Goal: Information Seeking & Learning: Understand process/instructions

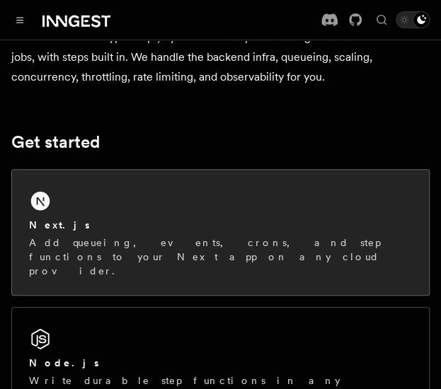
drag, startPoint x: 0, startPoint y: 0, endPoint x: 155, endPoint y: 200, distance: 253.1
click at [155, 200] on div "Next.js Add queueing, events, crons, and step functions to your Next app on any…" at bounding box center [220, 232] width 417 height 125
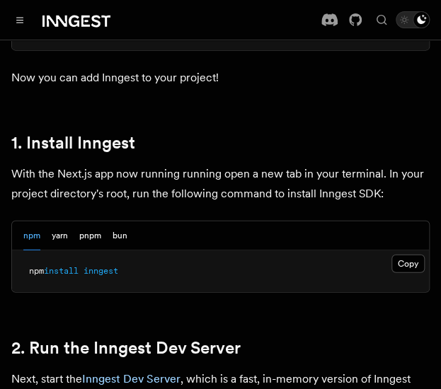
scroll to position [786, 0]
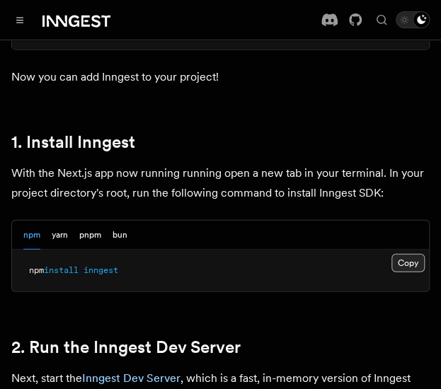
click at [400, 254] on button "Copy Copied" at bounding box center [407, 263] width 33 height 18
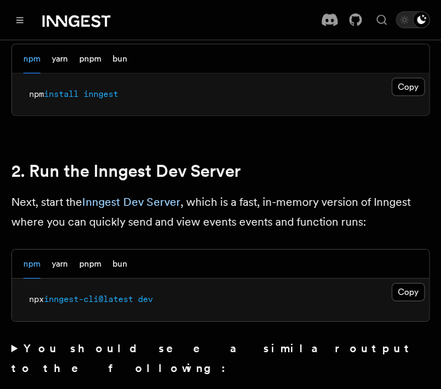
scroll to position [961, 0]
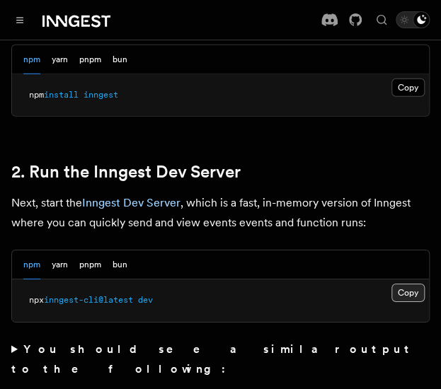
click at [409, 284] on button "Copy Copied" at bounding box center [407, 293] width 33 height 18
drag, startPoint x: 166, startPoint y: 351, endPoint x: 155, endPoint y: 347, distance: 12.4
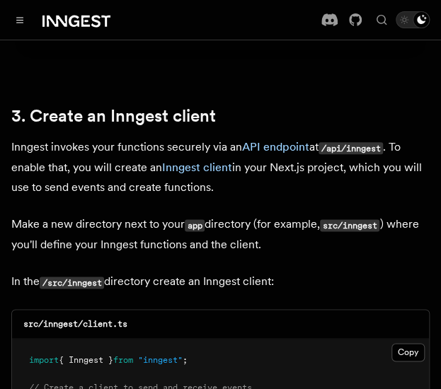
scroll to position [1644, 0]
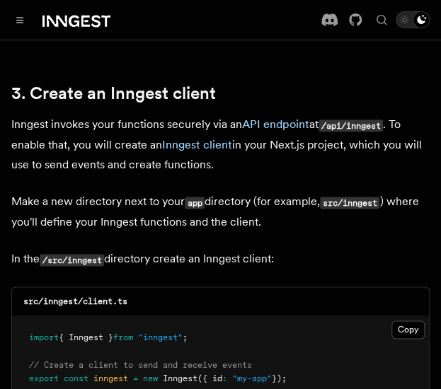
click at [62, 296] on code "src/inngest/client.ts" at bounding box center [75, 301] width 104 height 10
copy code "inngest"
drag, startPoint x: 85, startPoint y: 243, endPoint x: 136, endPoint y: 240, distance: 51.0
click at [136, 287] on div "src/inngest/client.ts" at bounding box center [220, 301] width 417 height 29
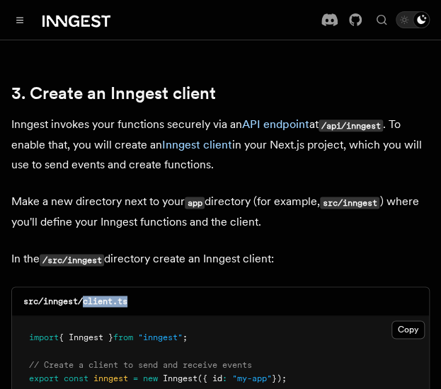
copy code "client.ts"
click at [390, 316] on pre "import { Inngest } from "inngest" ; // Create a client to send and receive even…" at bounding box center [220, 357] width 417 height 83
click at [405, 320] on button "Copy Copied" at bounding box center [407, 329] width 33 height 18
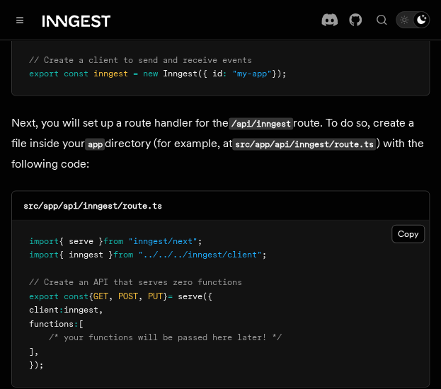
scroll to position [1974, 0]
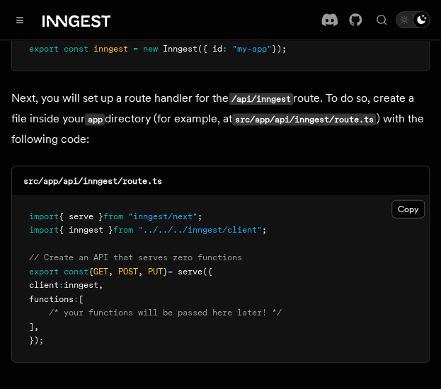
click at [88, 175] on code "src/app/api/inngest/route.ts" at bounding box center [92, 180] width 139 height 10
copy code "inngest"
drag, startPoint x: 123, startPoint y: 122, endPoint x: 167, endPoint y: 120, distance: 43.9
click at [167, 166] on div "src/app/api/inngest/route.ts" at bounding box center [220, 180] width 417 height 29
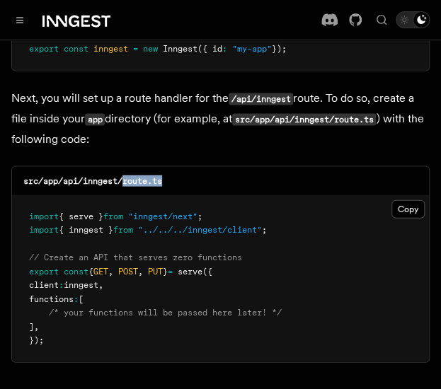
copy code "route.ts"
click at [392, 199] on button "Copy Copied" at bounding box center [407, 208] width 33 height 18
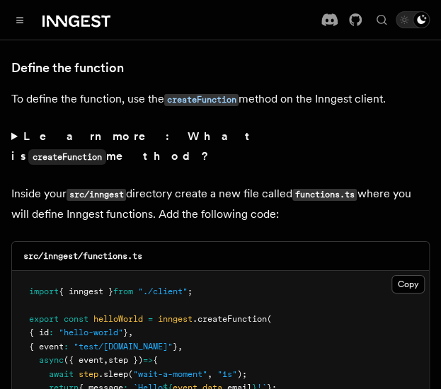
scroll to position [2443, 0]
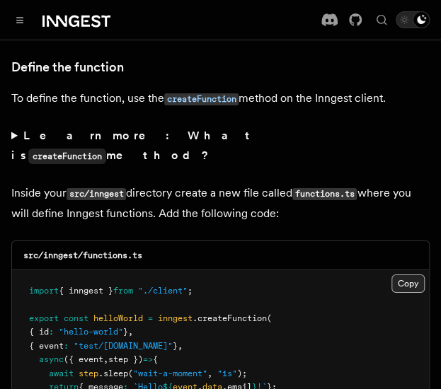
click at [409, 274] on button "Copy Copied" at bounding box center [407, 283] width 33 height 18
click at [397, 274] on button "Copy Copied" at bounding box center [407, 283] width 33 height 18
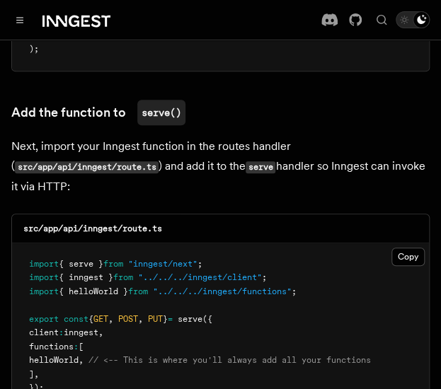
scroll to position [2810, 0]
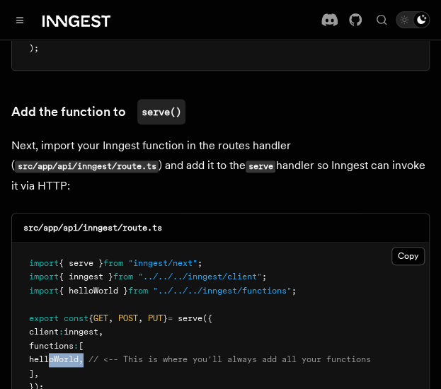
drag, startPoint x: 47, startPoint y: 277, endPoint x: 103, endPoint y: 277, distance: 56.6
click at [103, 354] on span "helloWorld , // <-- This is where you'll always add all your functions" at bounding box center [200, 359] width 342 height 10
copy span "helloWorld ,"
